Goal: Information Seeking & Learning: Learn about a topic

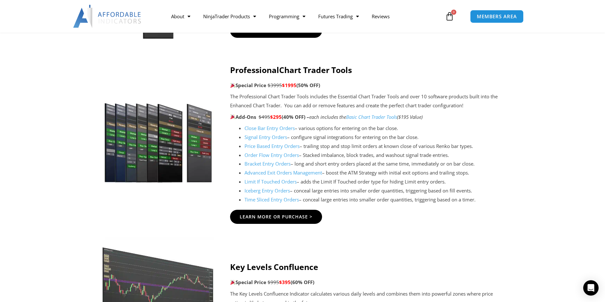
scroll to position [641, 0]
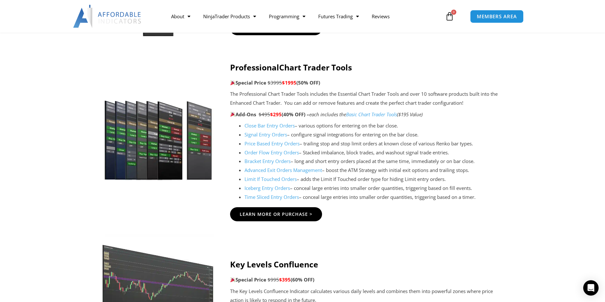
click at [278, 126] on link "Close Bar Entry Orders" at bounding box center [269, 125] width 50 height 6
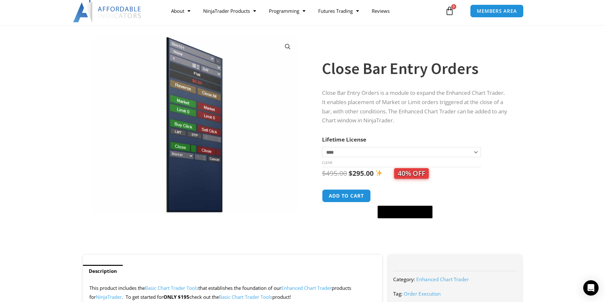
scroll to position [3, 0]
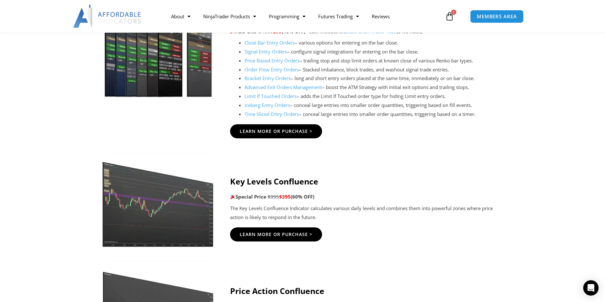
scroll to position [705, 0]
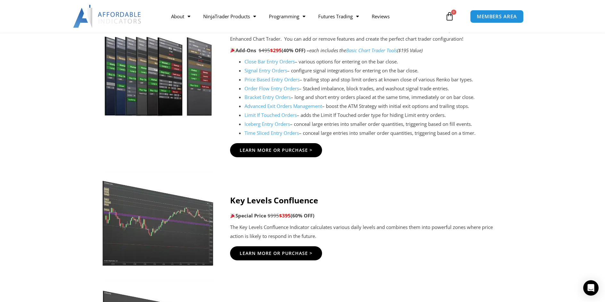
click at [304, 105] on link "Advanced Exit Orders Management" at bounding box center [283, 106] width 78 height 6
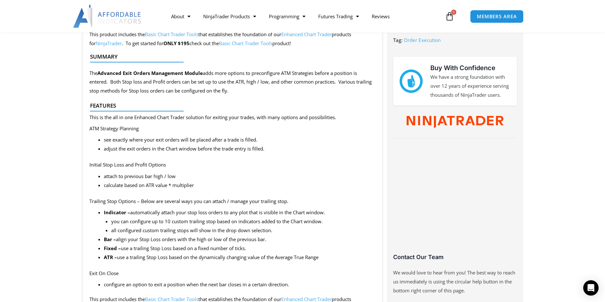
scroll to position [288, 0]
